Goal: Transaction & Acquisition: Book appointment/travel/reservation

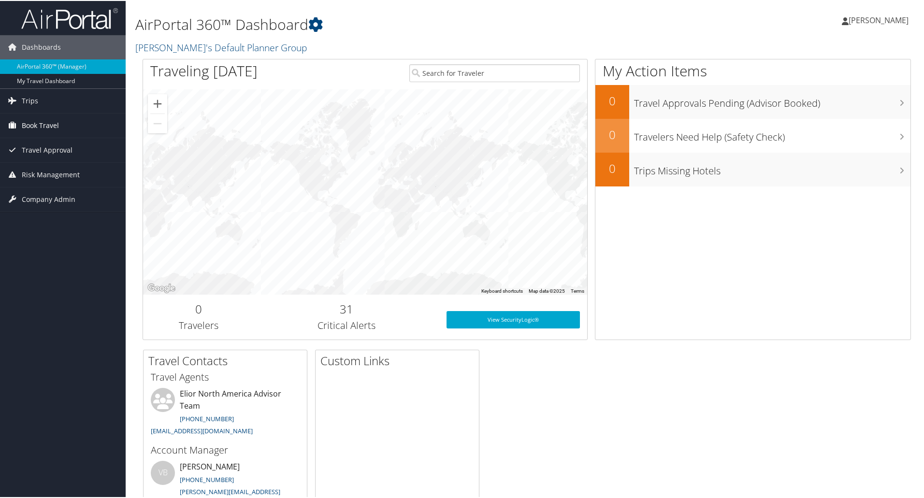
click at [34, 126] on span "Book Travel" at bounding box center [40, 125] width 37 height 24
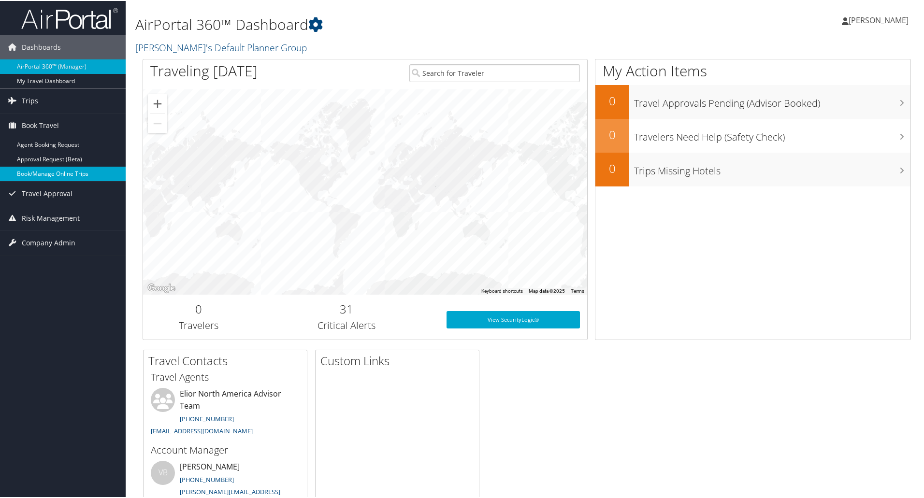
click at [57, 170] on link "Book/Manage Online Trips" at bounding box center [63, 173] width 126 height 15
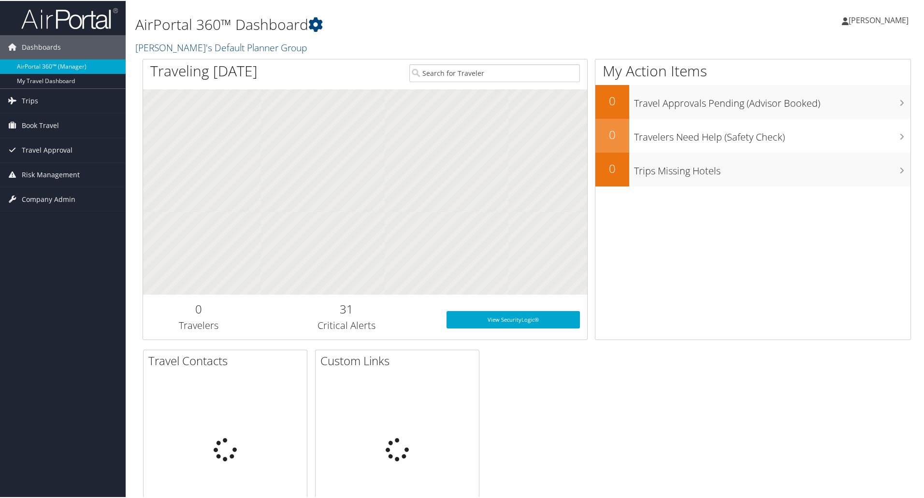
click at [885, 18] on span "[PERSON_NAME]" at bounding box center [879, 19] width 60 height 11
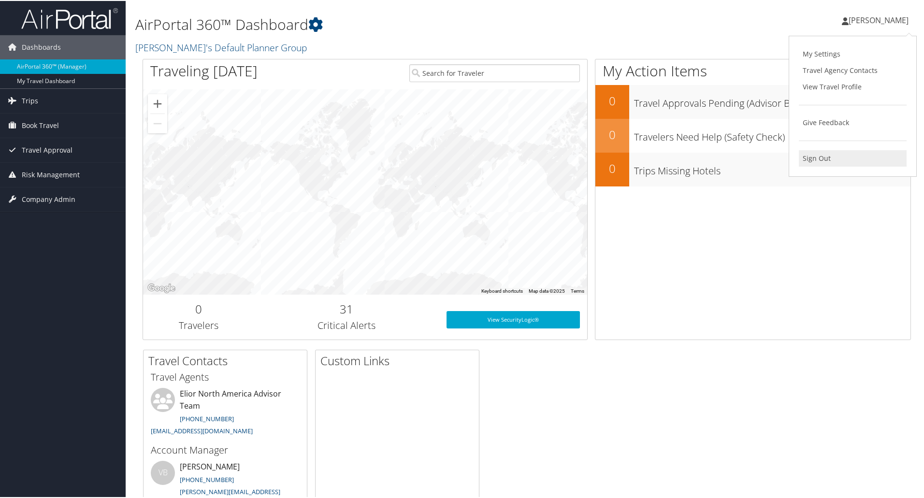
click at [815, 157] on link "Sign Out" at bounding box center [853, 157] width 108 height 16
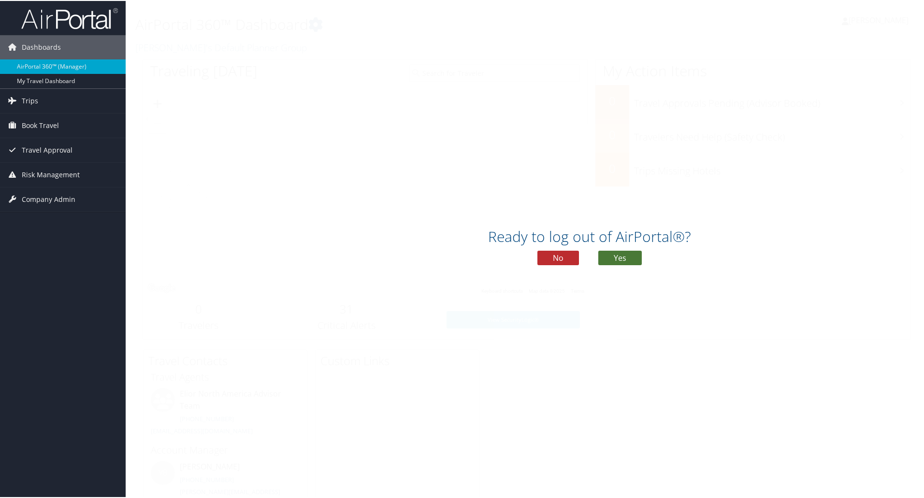
click at [626, 259] on button "Yes" at bounding box center [620, 257] width 44 height 15
